Goal: Task Accomplishment & Management: Manage account settings

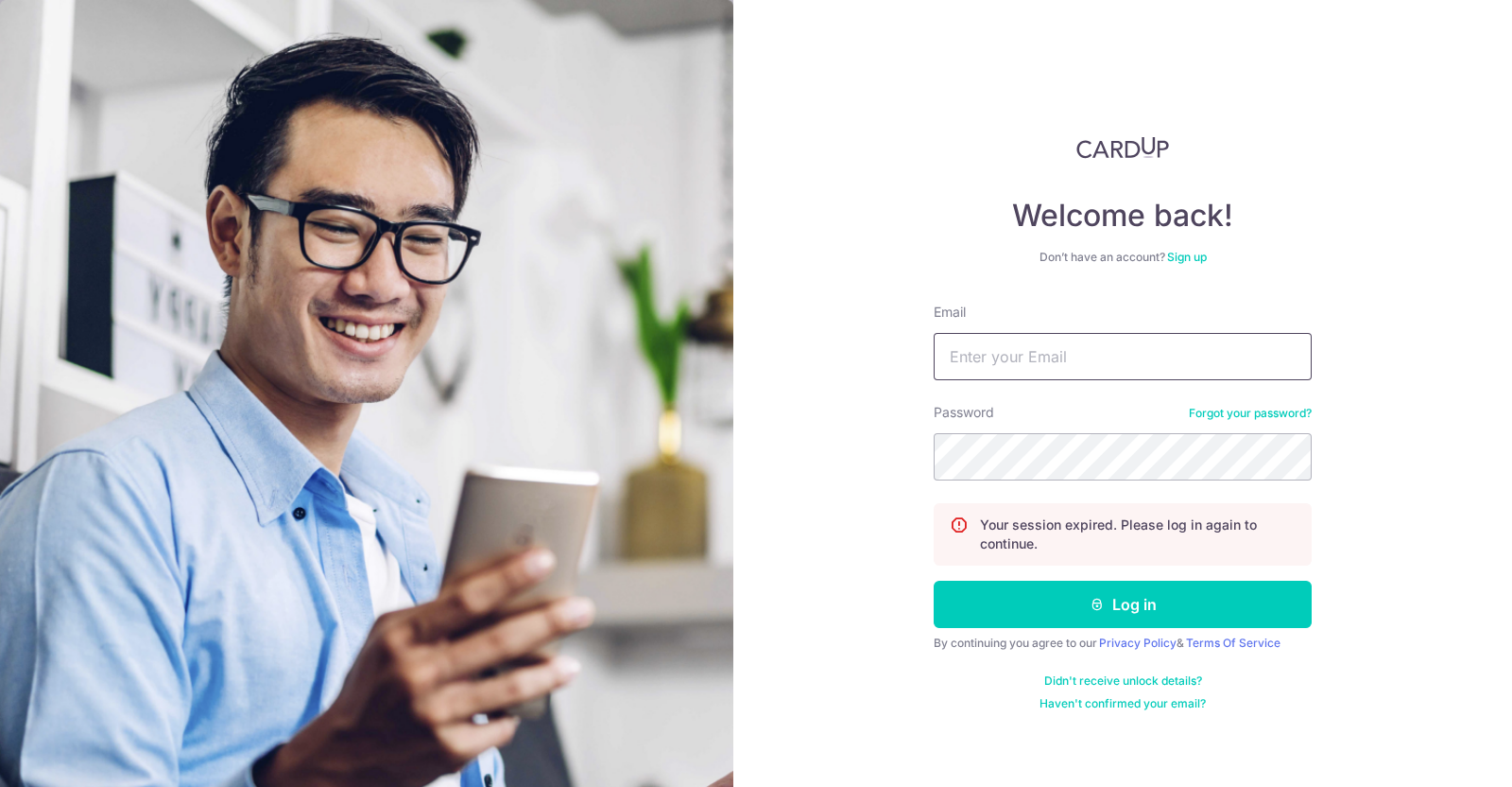
type input "[EMAIL_ADDRESS][DOMAIN_NAME]"
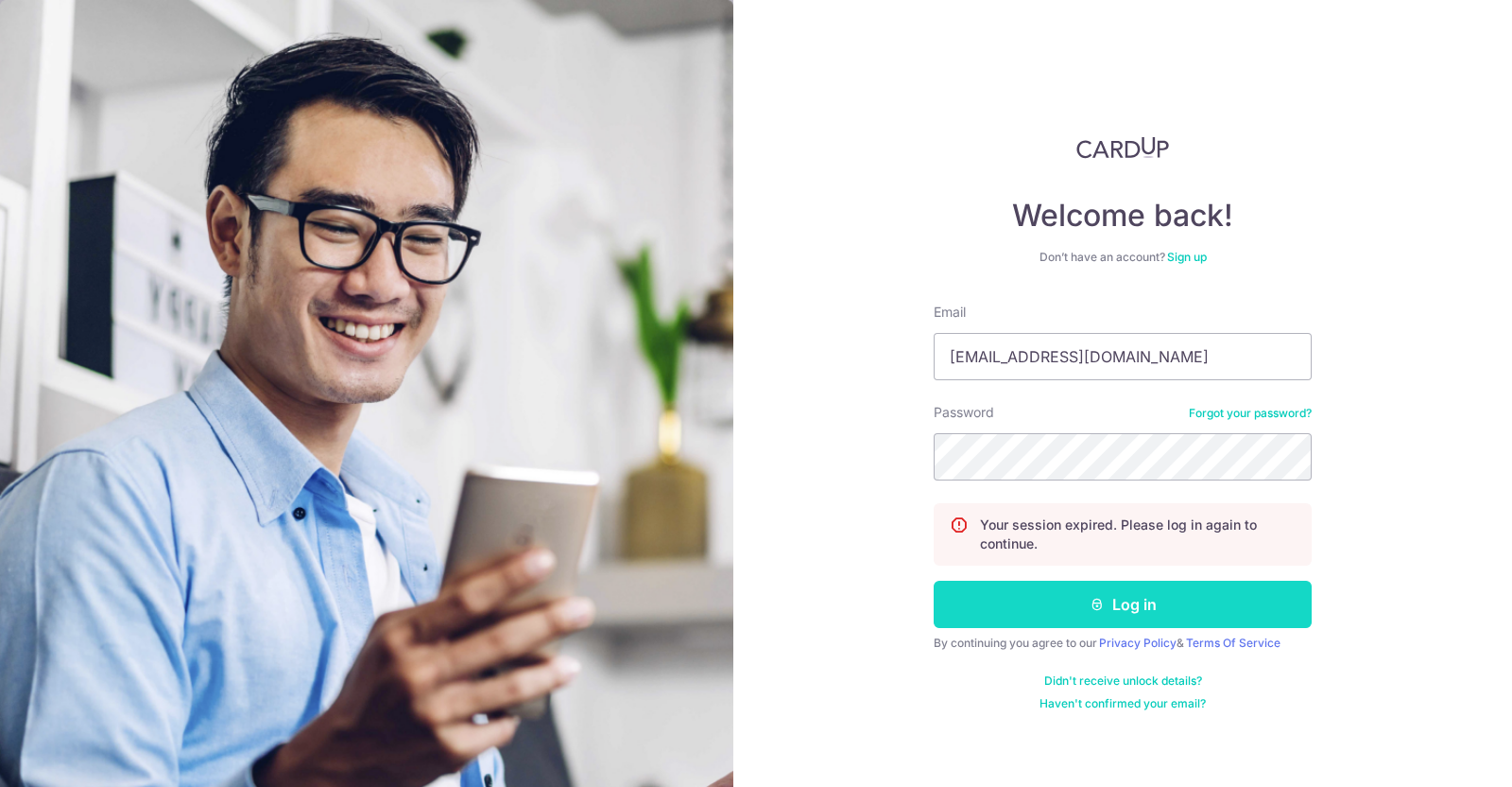
click at [1056, 598] on button "Log in" at bounding box center [1123, 605] width 378 height 48
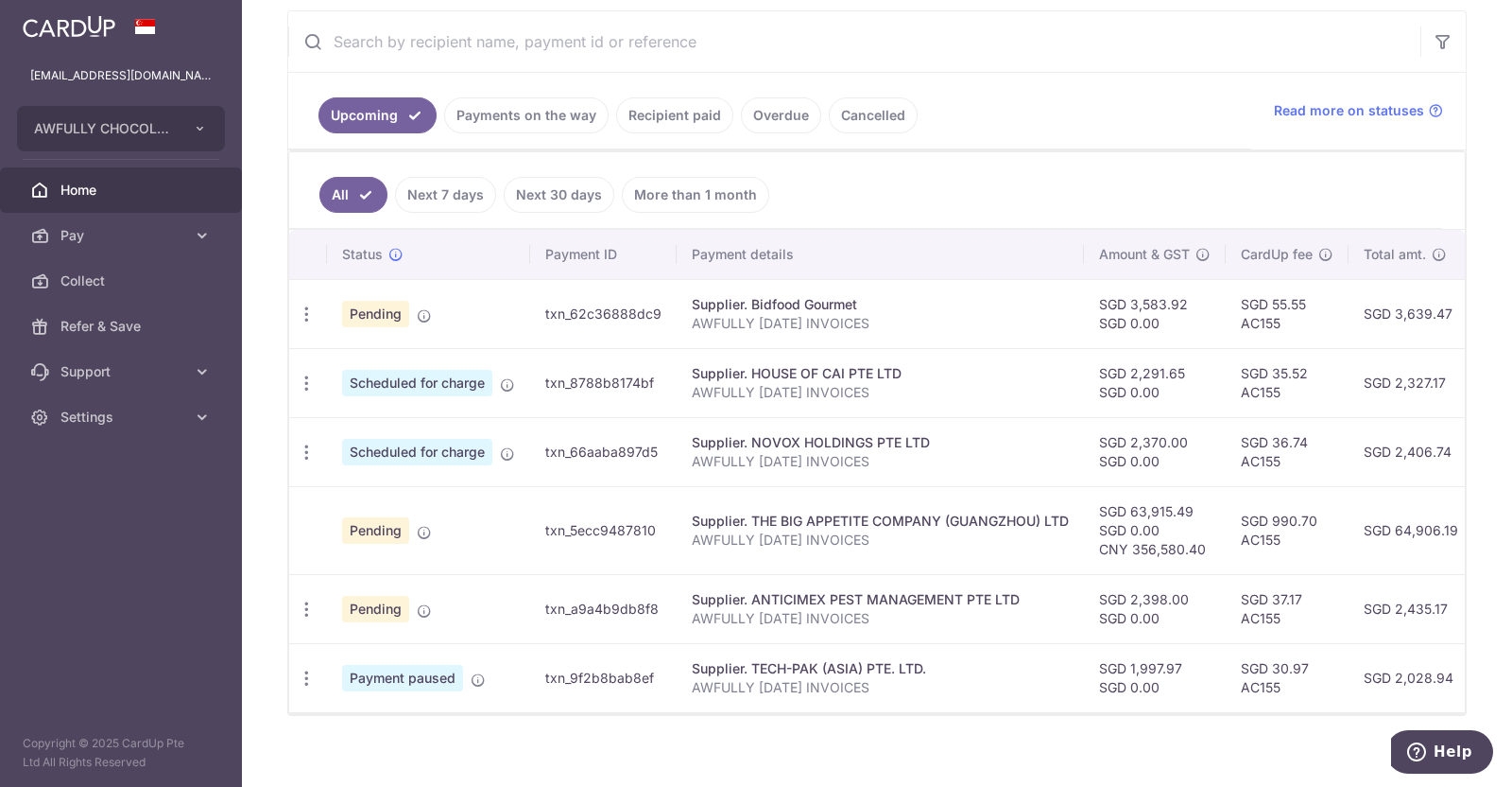
click at [539, 111] on link "Payments on the way" at bounding box center [526, 115] width 164 height 36
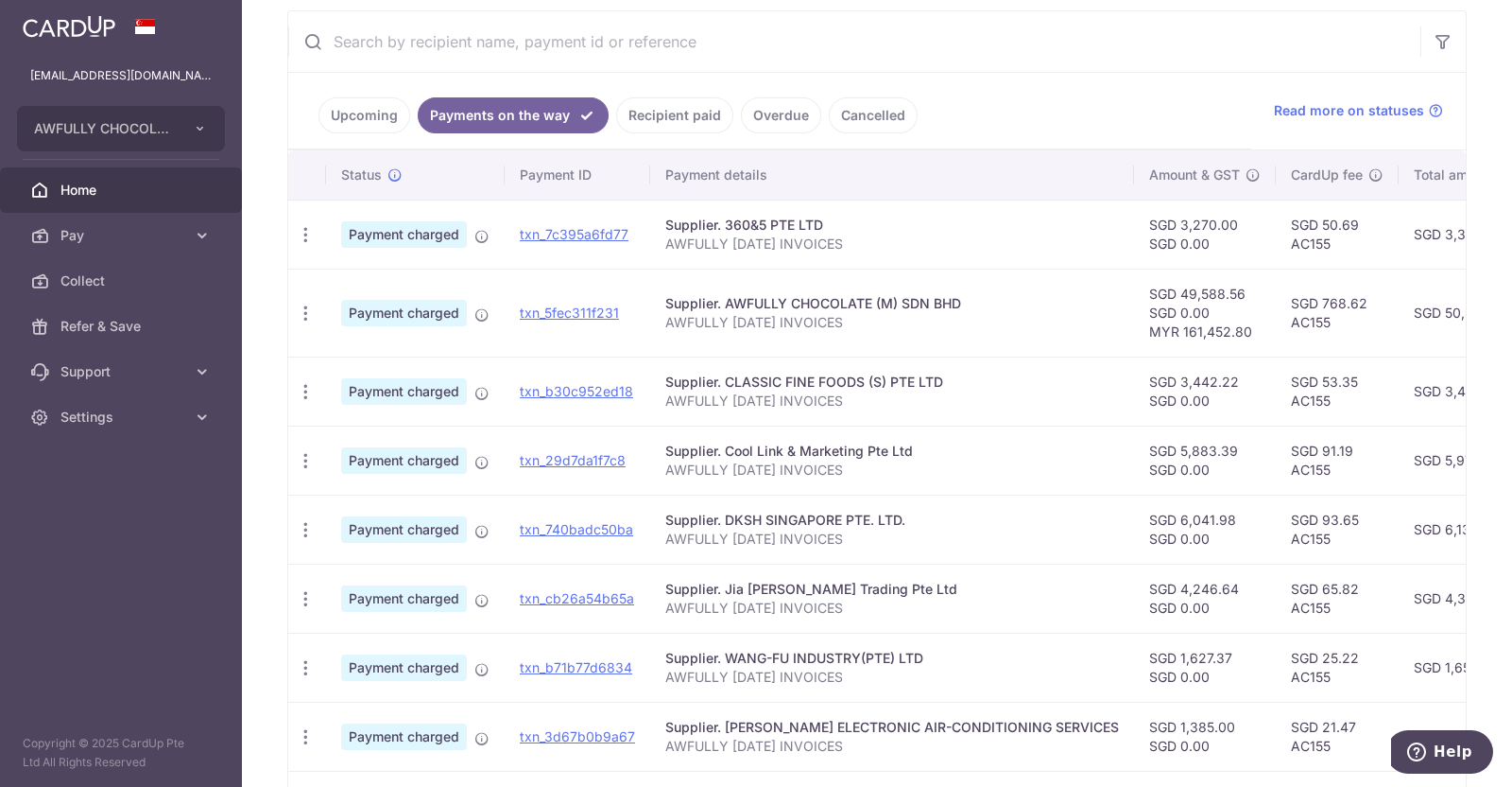
click at [368, 97] on link "Upcoming" at bounding box center [364, 115] width 92 height 36
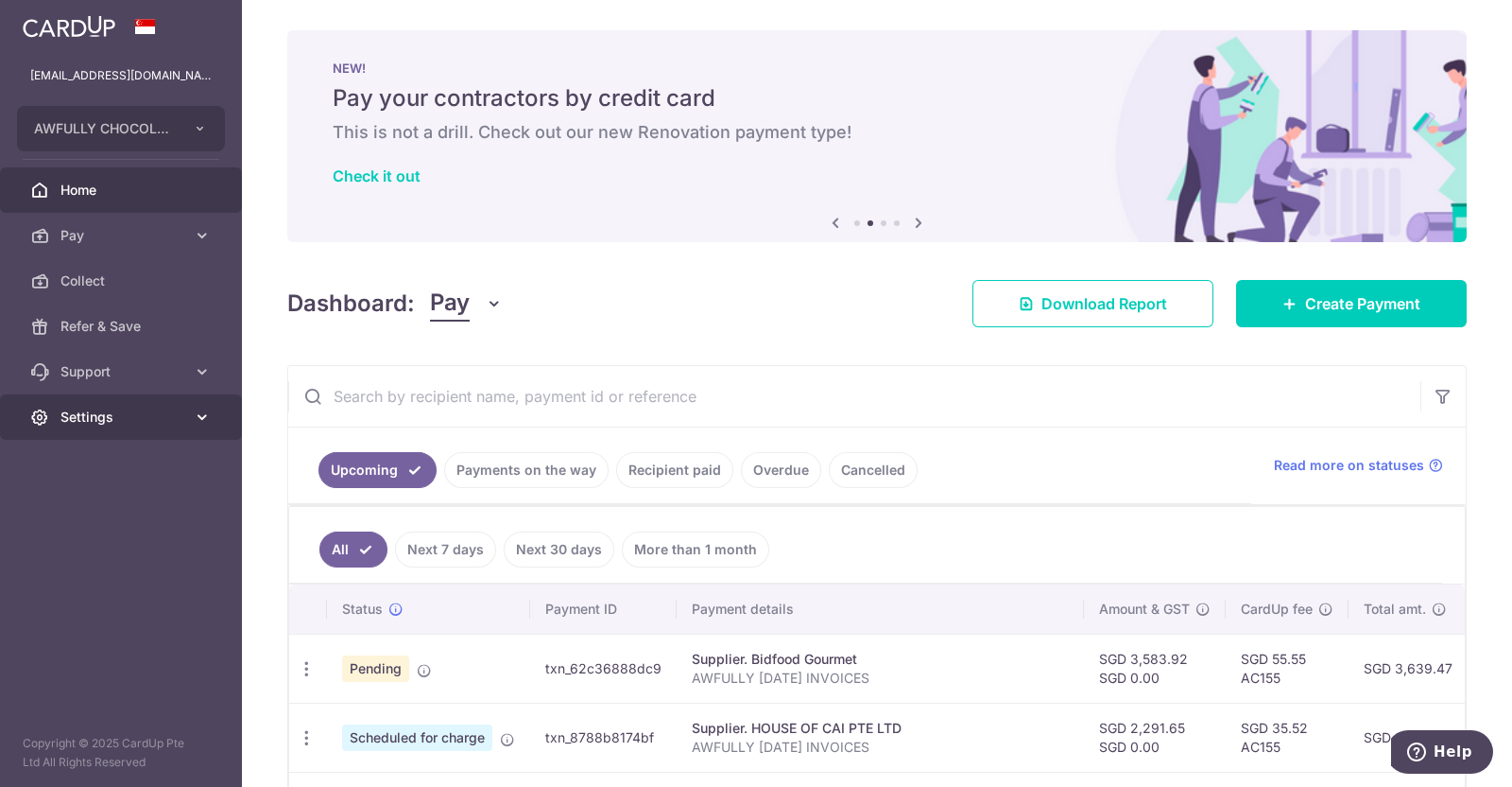
click at [154, 412] on span "Settings" at bounding box center [123, 416] width 125 height 19
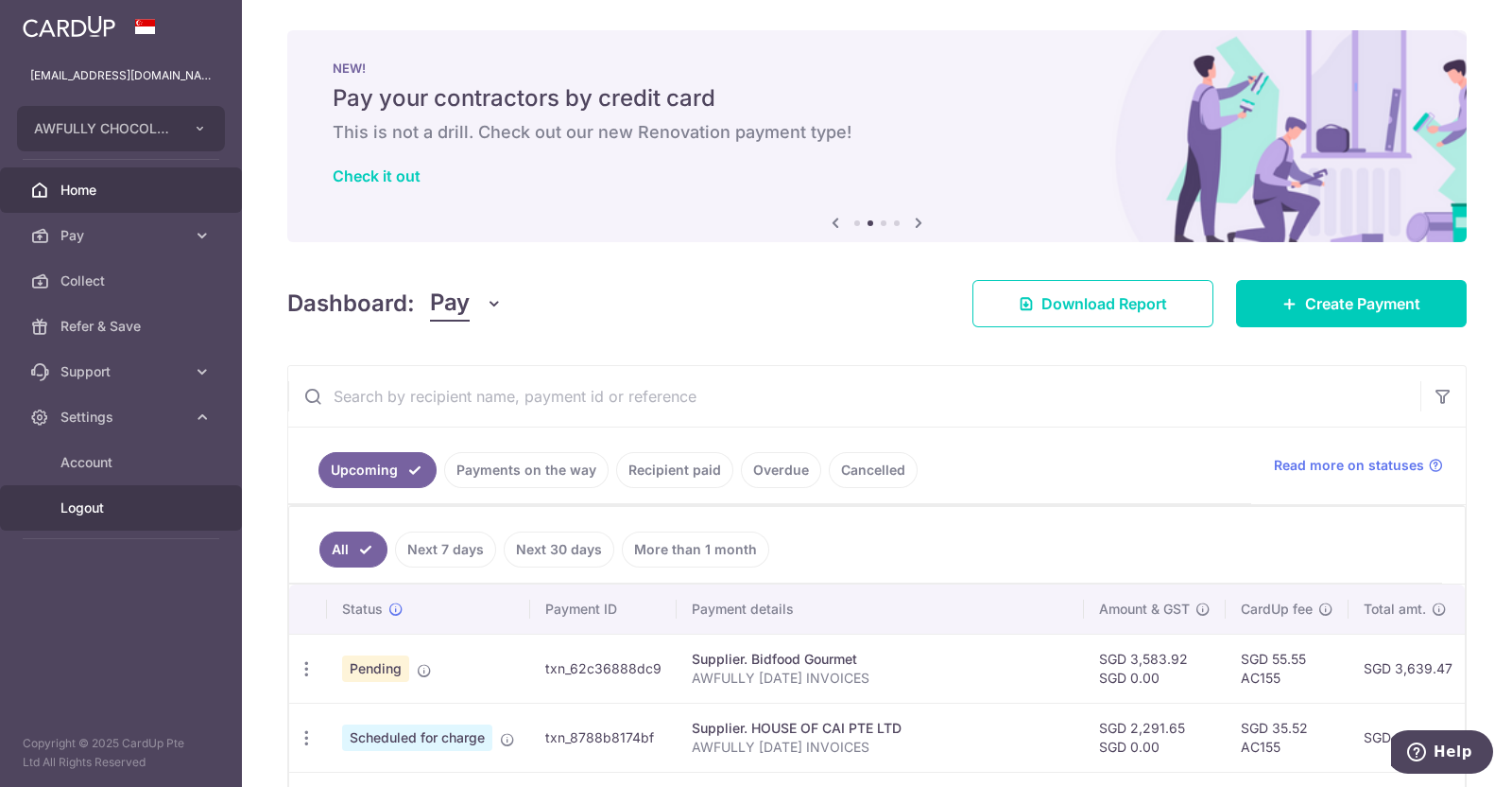
click at [126, 510] on span "Logout" at bounding box center [123, 507] width 125 height 19
